Goal: Information Seeking & Learning: Learn about a topic

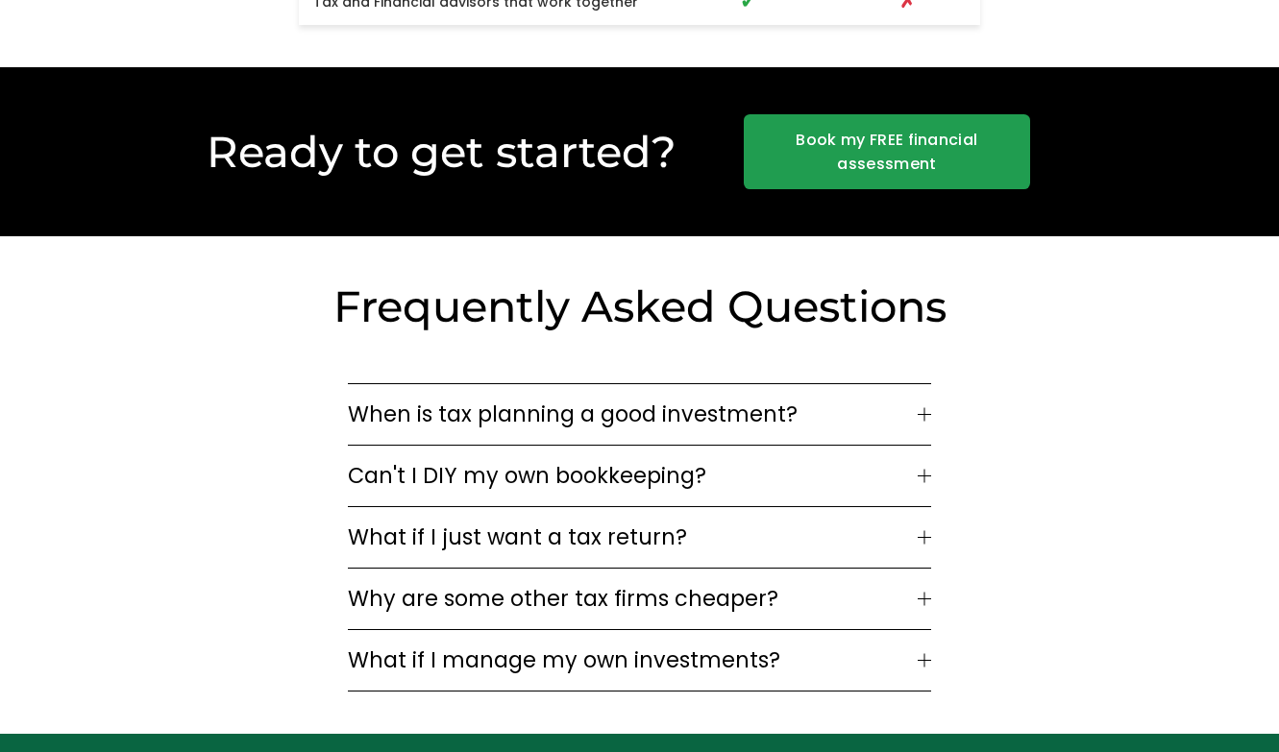
scroll to position [5316, 0]
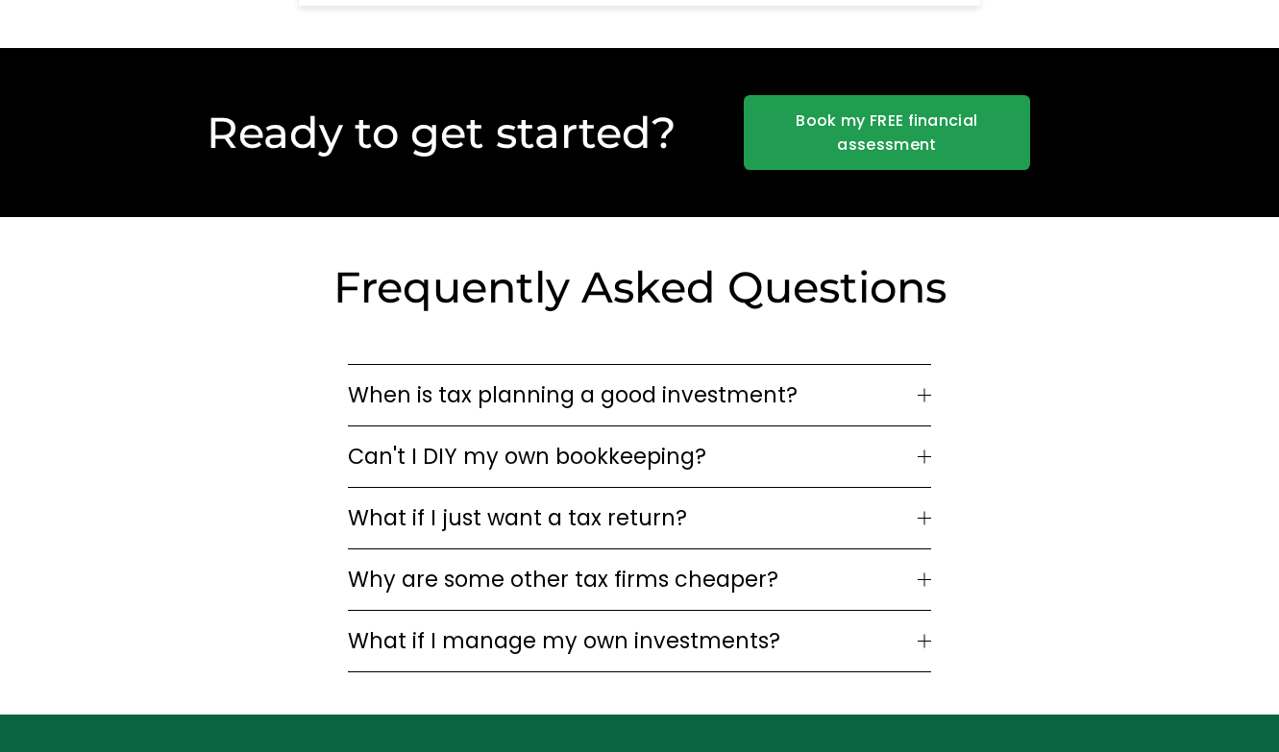
click at [889, 502] on span "What if I just want a tax return?" at bounding box center [633, 518] width 570 height 32
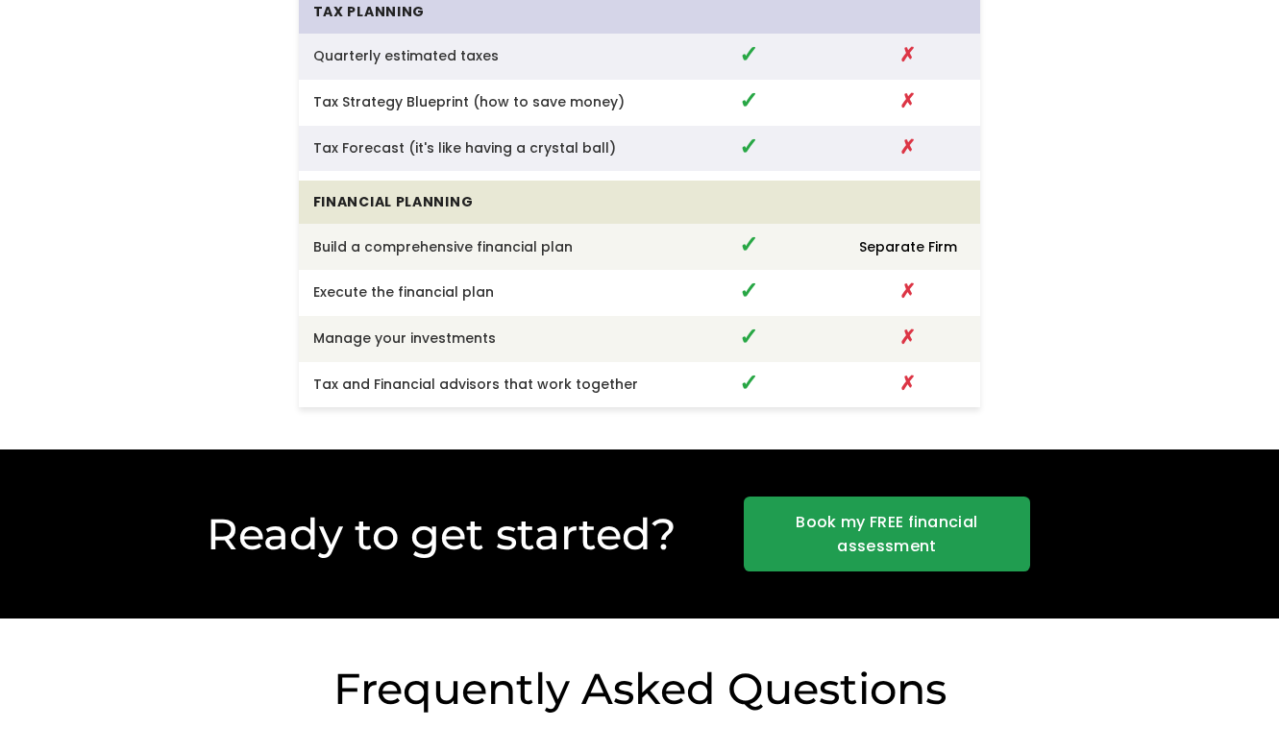
scroll to position [4917, 0]
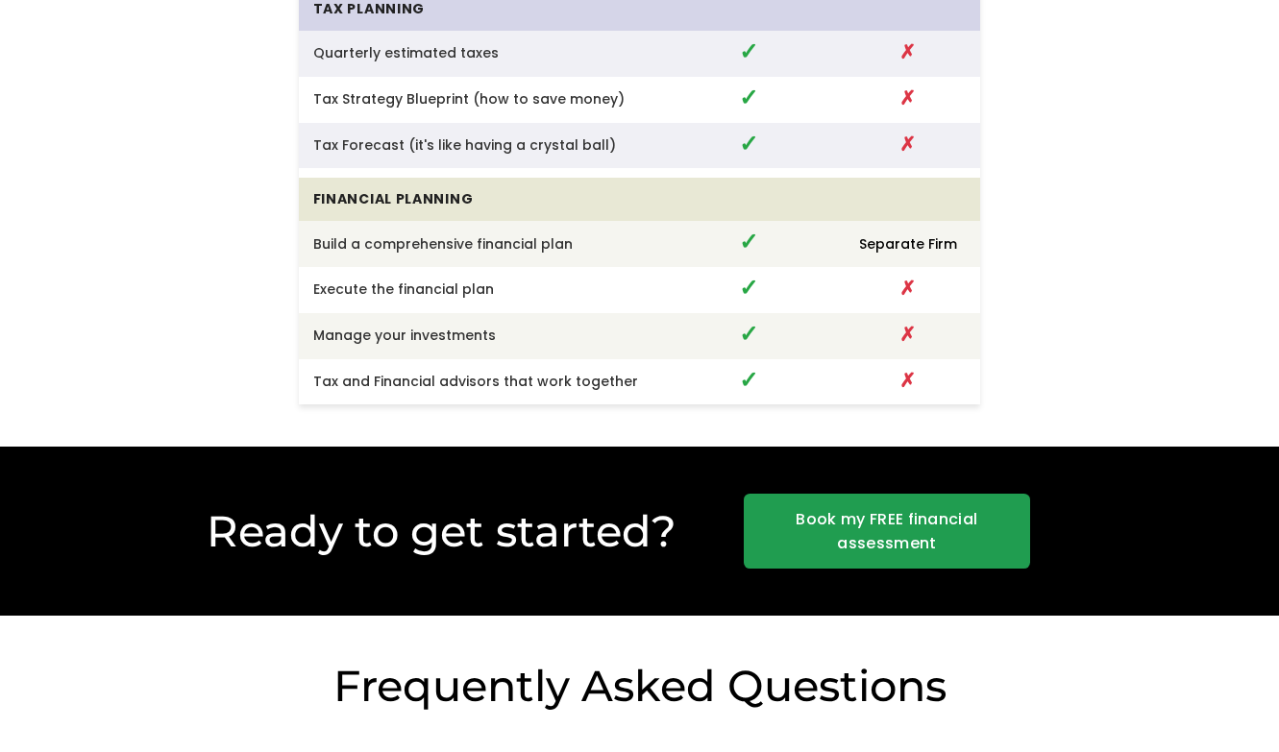
click at [895, 494] on link "Book my FREE financial assessment" at bounding box center [887, 532] width 286 height 76
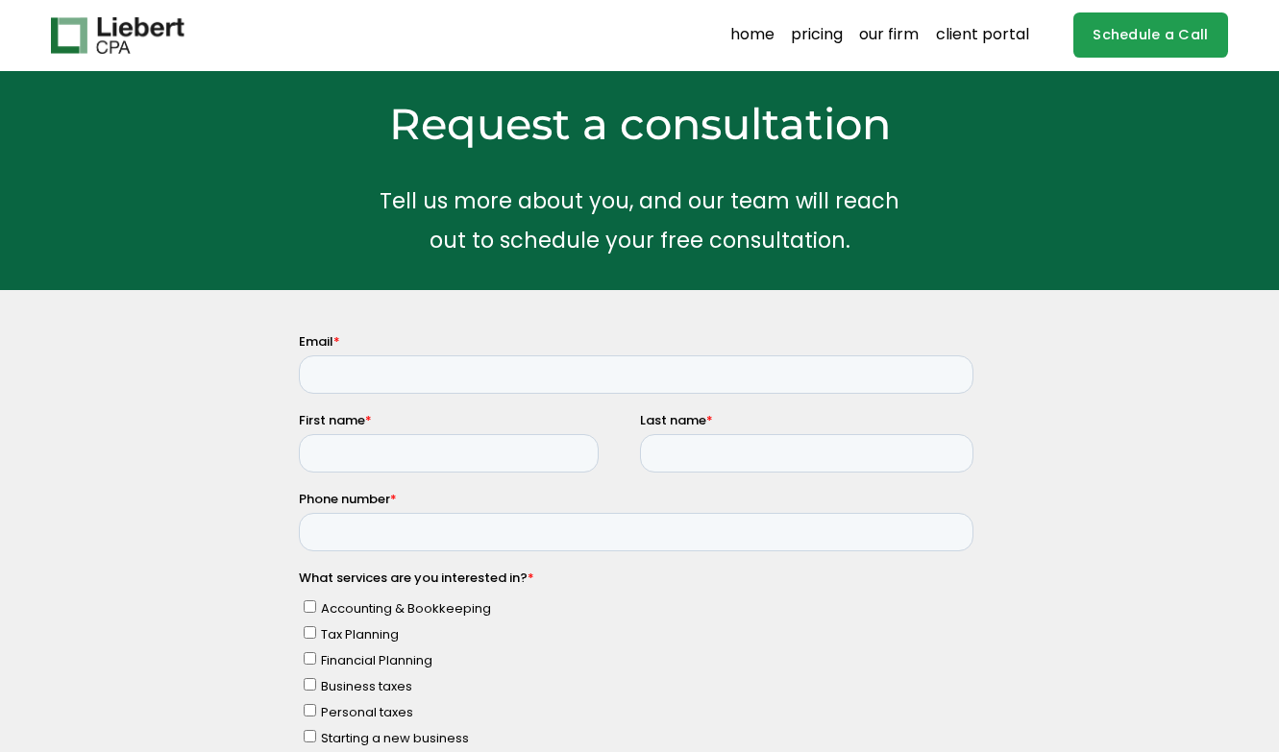
click at [753, 28] on link "home" at bounding box center [752, 35] width 44 height 31
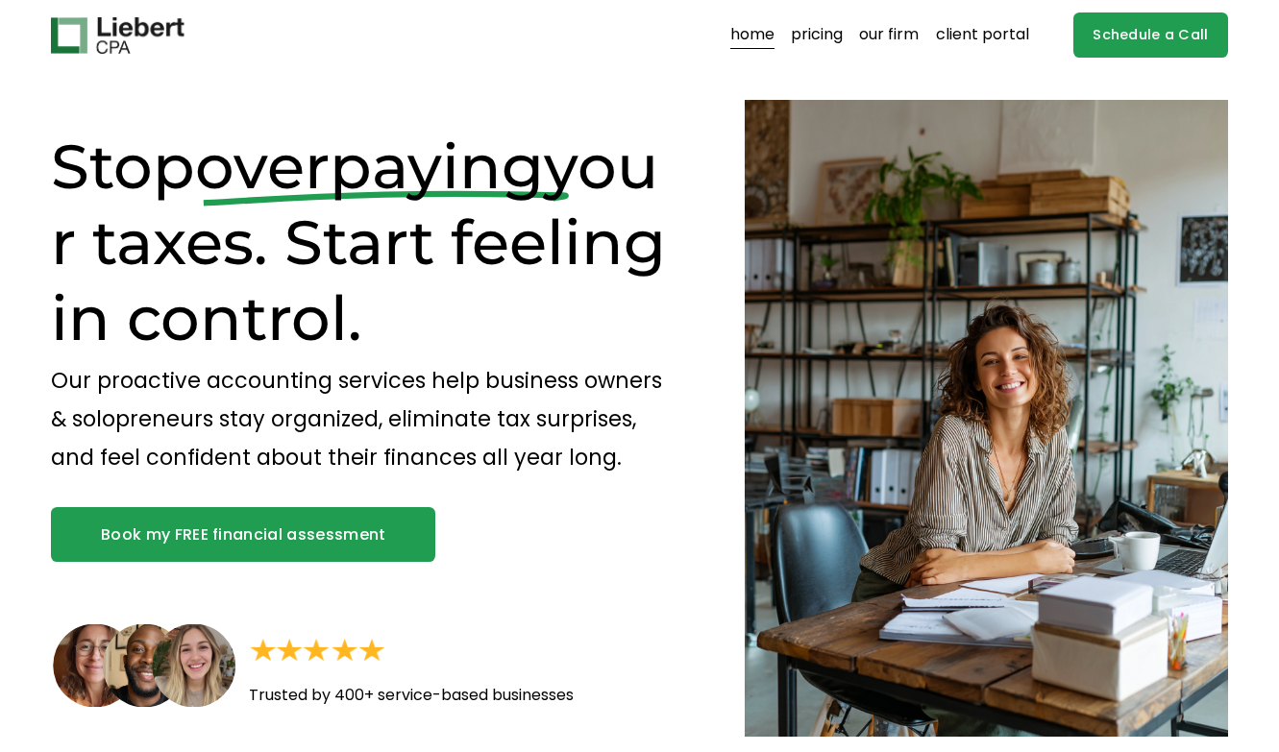
click at [819, 33] on link "pricing" at bounding box center [817, 35] width 52 height 31
